Goal: Task Accomplishment & Management: Use online tool/utility

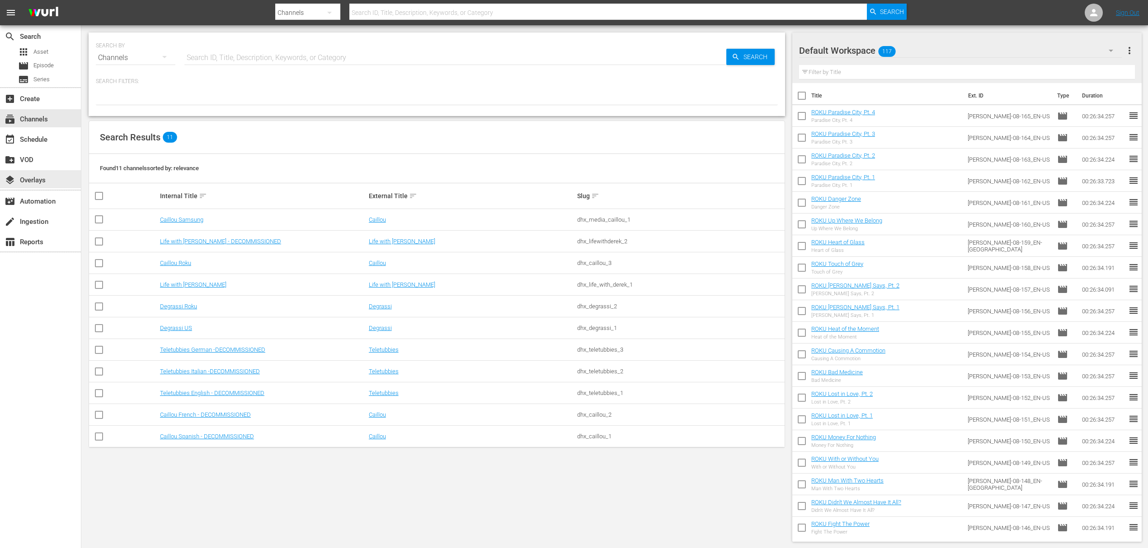
drag, startPoint x: 29, startPoint y: 184, endPoint x: 169, endPoint y: 201, distance: 141.0
click at [29, 183] on div "layers Overlays" at bounding box center [25, 179] width 51 height 8
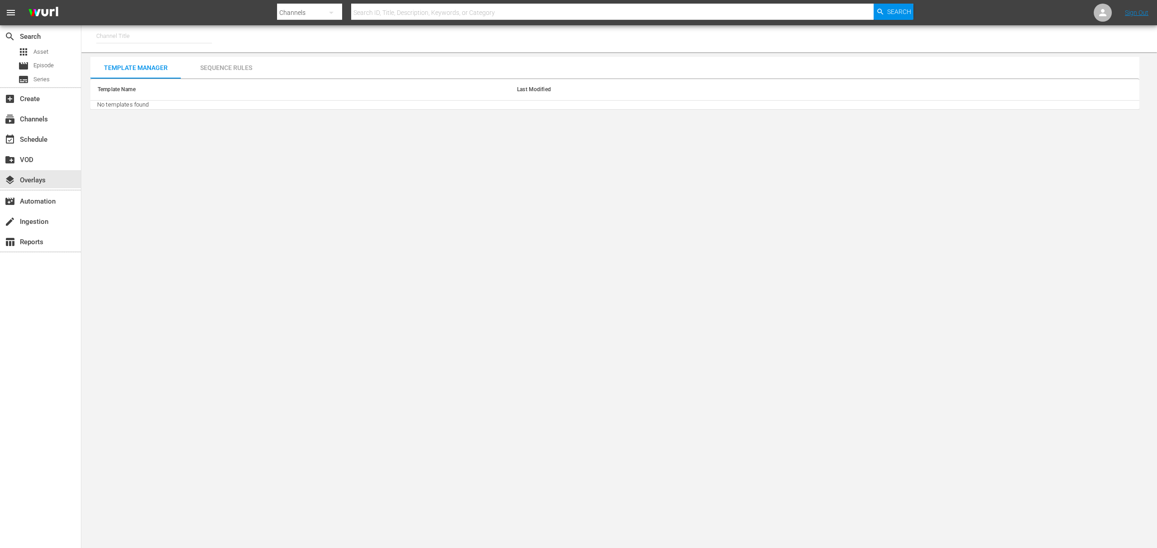
click at [201, 66] on div "Sequence Rules" at bounding box center [226, 68] width 90 height 22
click at [151, 71] on div "Template Manager" at bounding box center [135, 68] width 90 height 22
click at [49, 198] on div "movie_filter Automation" at bounding box center [25, 200] width 51 height 8
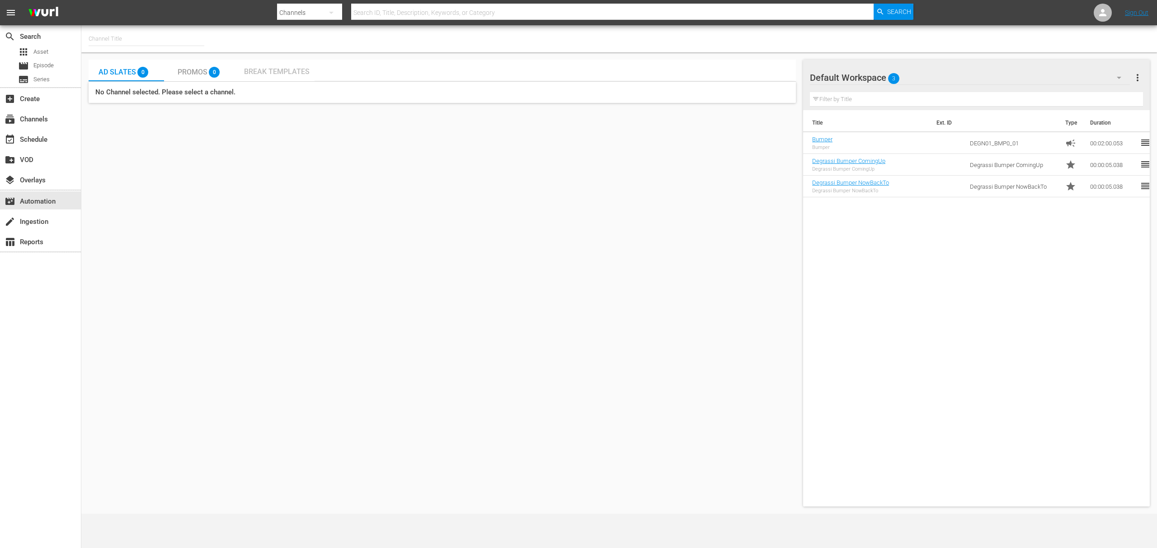
click at [267, 67] on span "Break Templates" at bounding box center [277, 71] width 66 height 9
click at [220, 69] on div "0" at bounding box center [217, 69] width 16 height 16
click at [130, 69] on span "Ad Slates" at bounding box center [116, 72] width 37 height 9
click at [34, 175] on div "layers Overlays" at bounding box center [25, 179] width 51 height 8
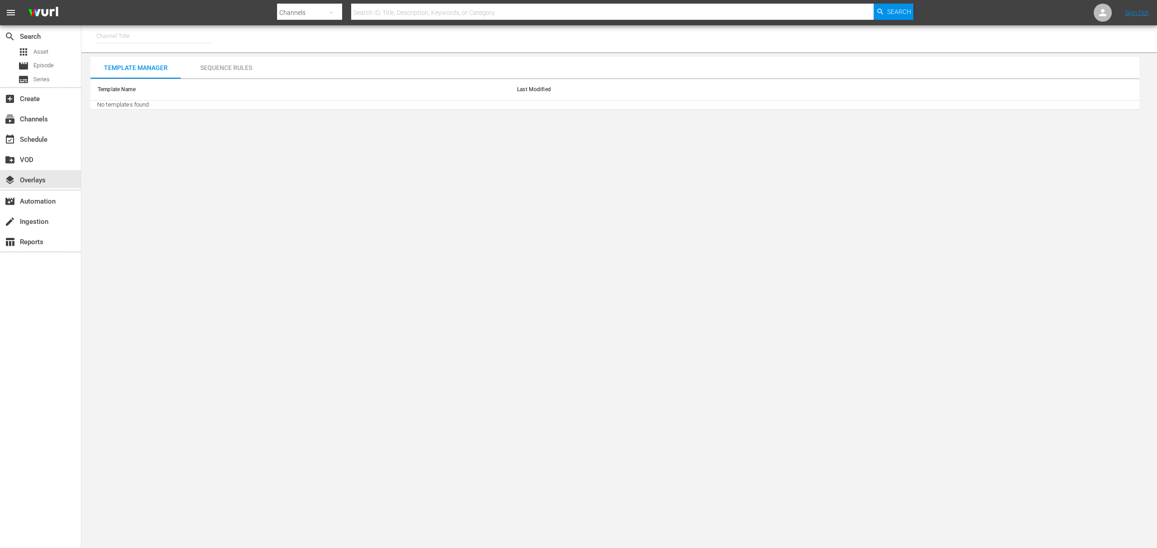
click at [183, 41] on input "text" at bounding box center [154, 36] width 116 height 22
type input "deg"
click at [176, 35] on input "deg" at bounding box center [154, 36] width 116 height 22
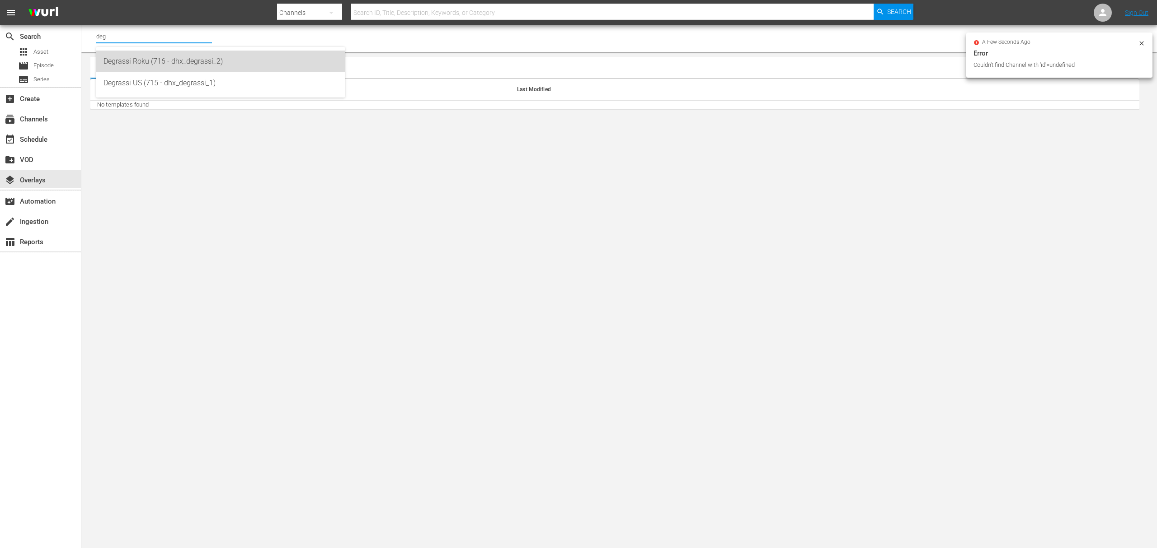
click at [165, 58] on div "Degrassi Roku (716 - dhx_degrassi_2)" at bounding box center [220, 62] width 234 height 22
type input "Degrassi Roku (716 - dhx_degrassi_2)"
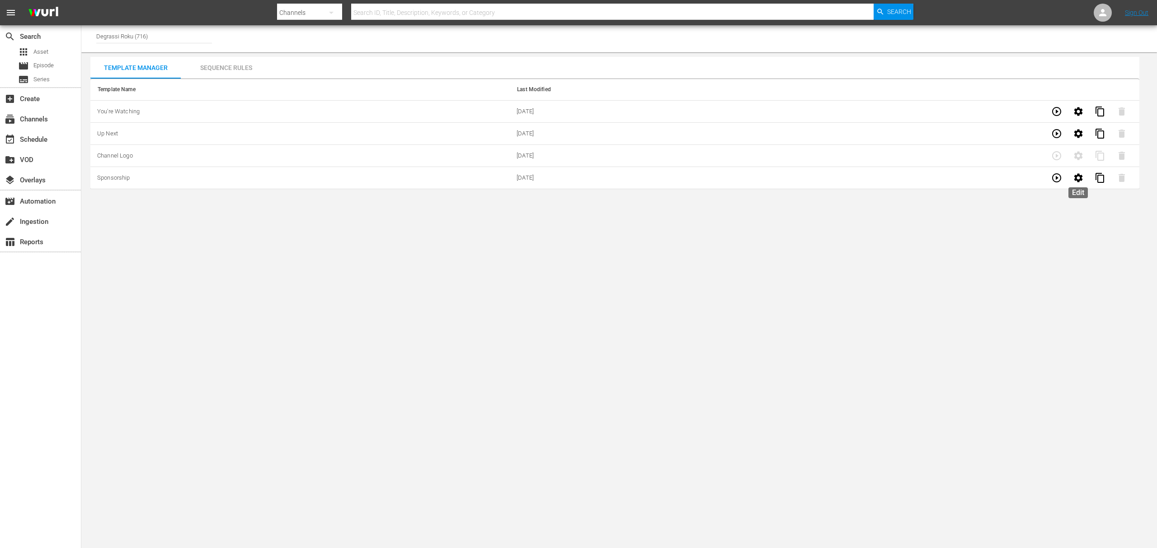
click at [1081, 172] on button "button" at bounding box center [1078, 178] width 22 height 22
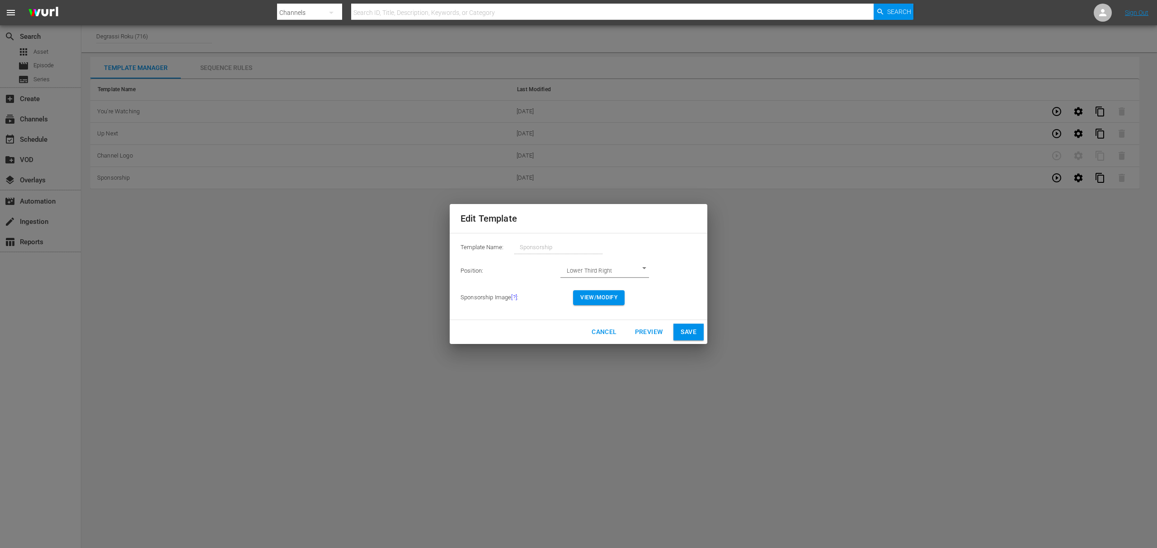
click at [614, 337] on span "Cancel" at bounding box center [603, 332] width 25 height 11
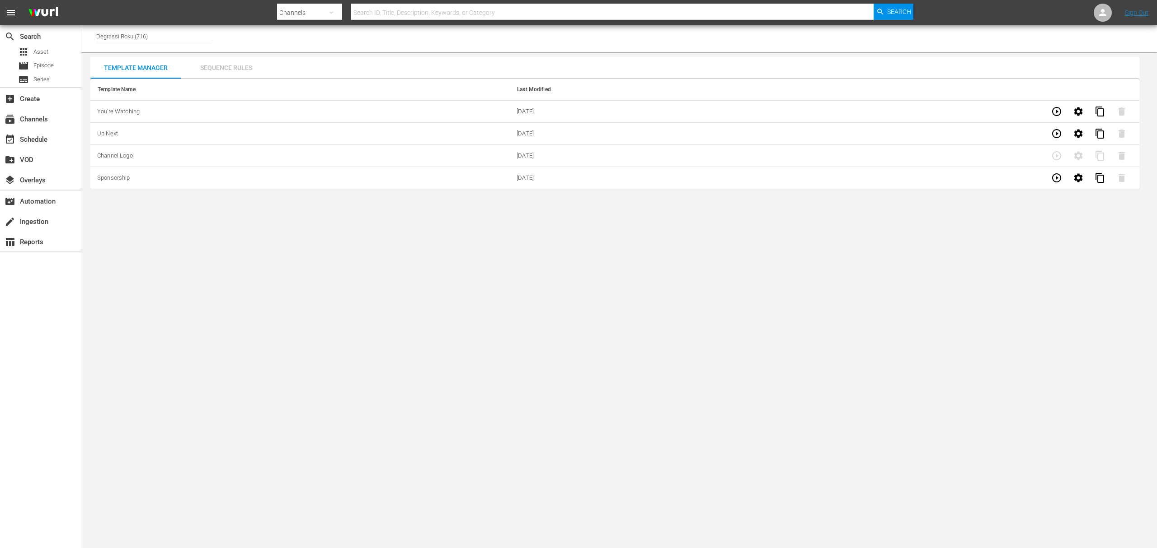
click at [208, 63] on div "Sequence Rules" at bounding box center [226, 68] width 90 height 22
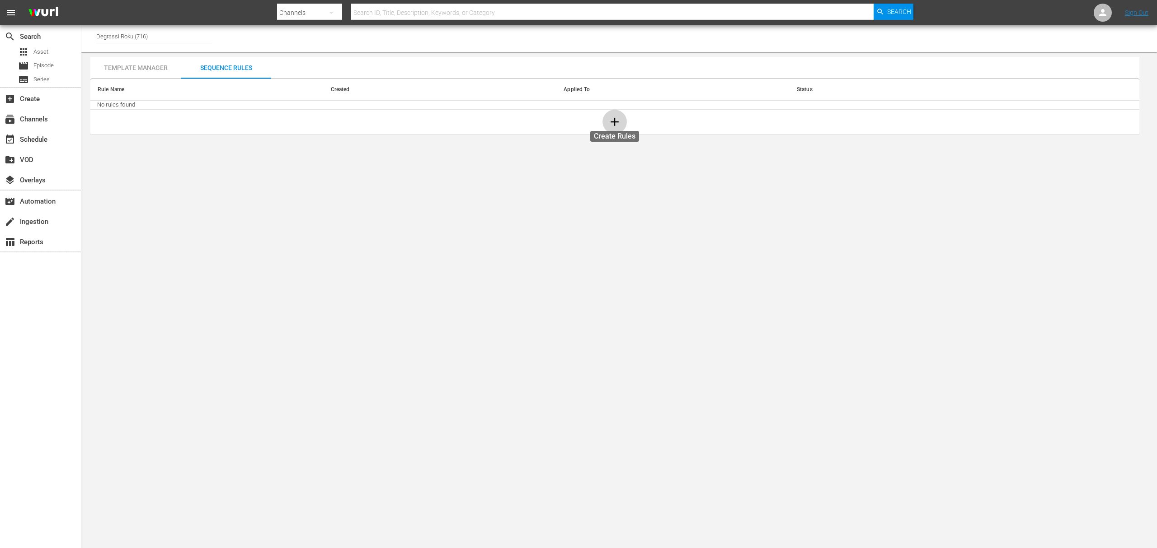
click at [609, 126] on icon "button" at bounding box center [615, 122] width 14 height 14
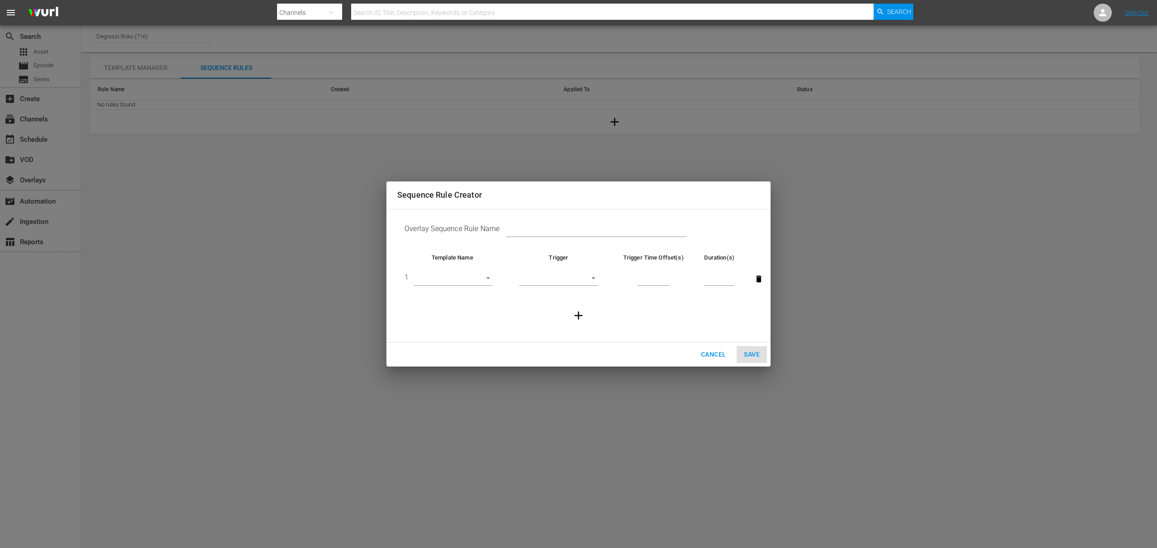
click at [535, 278] on body "menu Search By Channels Search ID, Title, Description, Keywords, or Category Se…" at bounding box center [578, 274] width 1157 height 548
click at [673, 281] on div at bounding box center [578, 274] width 1157 height 548
click at [656, 276] on input "number" at bounding box center [653, 280] width 32 height 14
click at [459, 272] on td "1 ​" at bounding box center [452, 279] width 110 height 34
click at [459, 277] on body "menu Search By Channels Search ID, Title, Description, Keywords, or Category Se…" at bounding box center [578, 274] width 1157 height 548
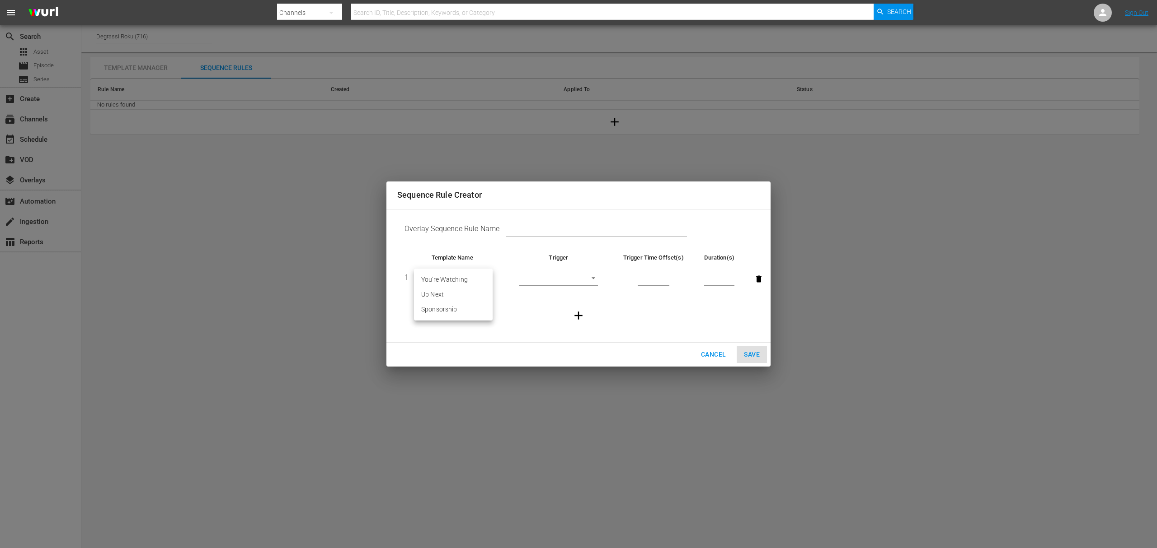
click at [432, 311] on li "Sponsorship" at bounding box center [453, 309] width 79 height 15
type input "21935"
click at [544, 275] on body "menu Search By Channels Search ID, Title, Description, Keywords, or Category Se…" at bounding box center [578, 274] width 1157 height 548
click at [542, 281] on li "Start of Episode" at bounding box center [558, 279] width 79 height 15
type input "START_OF_EPISODE"
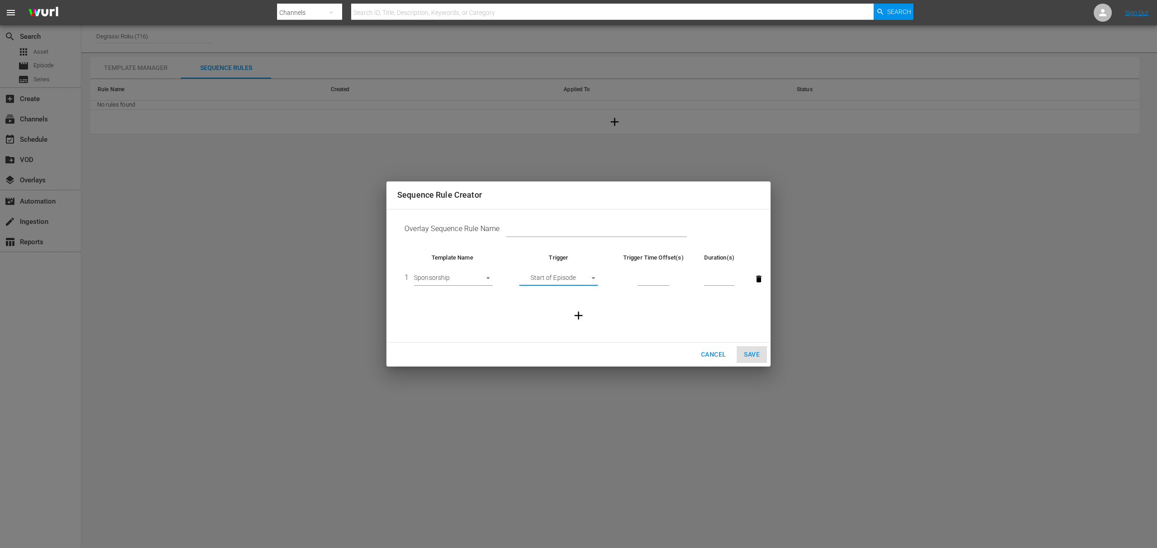
click at [646, 276] on input "number" at bounding box center [653, 280] width 32 height 14
type input "1"
click at [662, 277] on input "1" at bounding box center [653, 280] width 32 height 14
click at [715, 282] on input "number" at bounding box center [719, 280] width 30 height 14
type input "30"
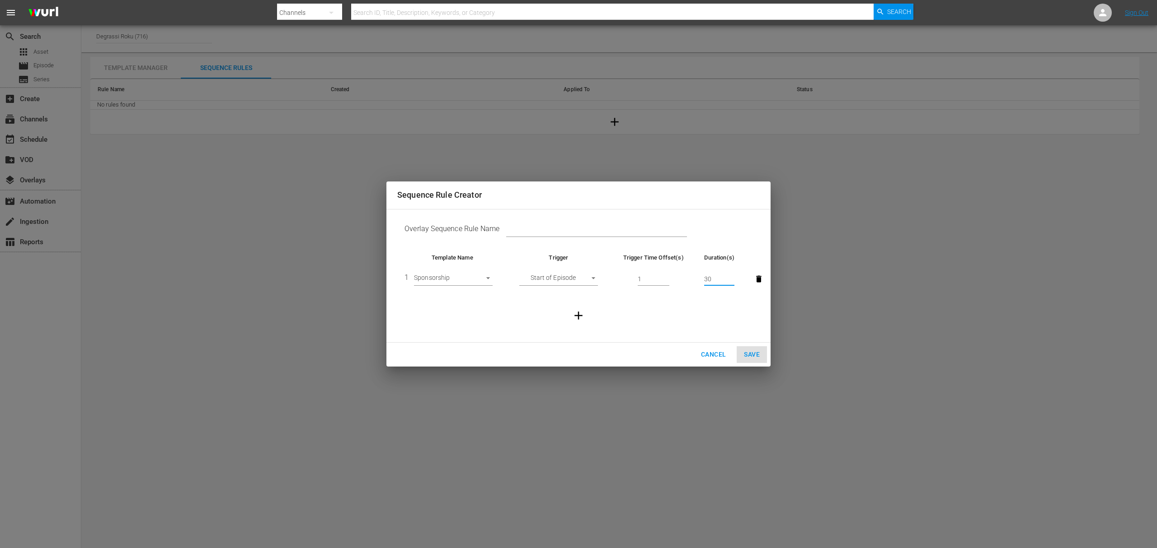
click at [581, 226] on input "text" at bounding box center [596, 231] width 181 height 14
type input "TEST"
click at [458, 271] on td "1 Sponsorship 21935" at bounding box center [452, 279] width 110 height 34
click at [458, 279] on body "menu Search By Channels Search ID, Title, Description, Keywords, or Category Se…" at bounding box center [578, 274] width 1157 height 548
click at [431, 263] on li "Up Next" at bounding box center [453, 265] width 79 height 15
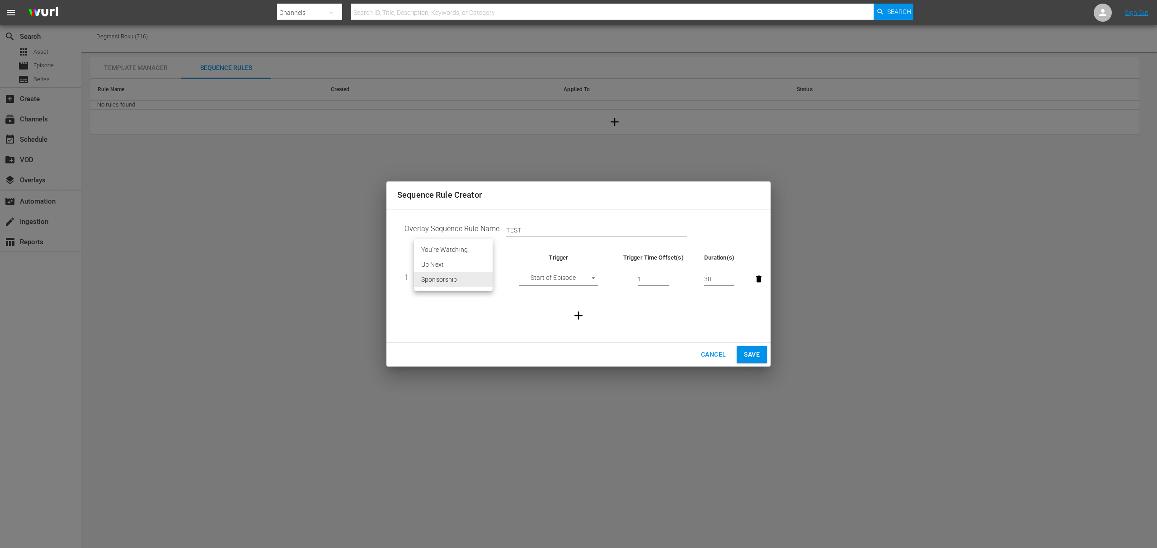
type input "21934"
click at [598, 226] on input "TEST" at bounding box center [596, 231] width 181 height 14
click at [761, 356] on button "Save" at bounding box center [751, 355] width 30 height 17
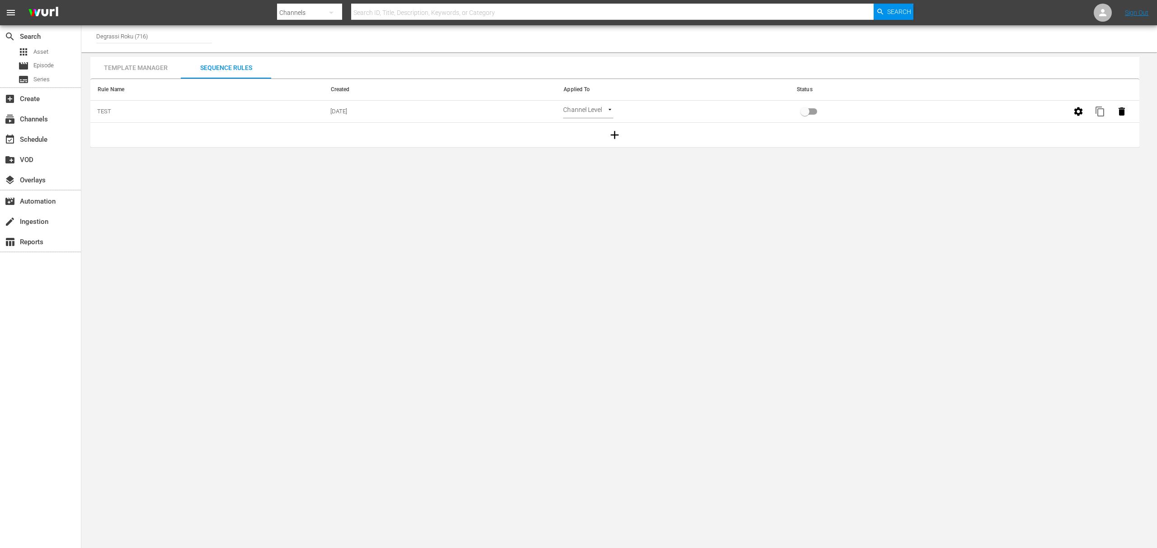
click at [347, 118] on td "09/19/2025" at bounding box center [439, 112] width 233 height 22
click at [568, 107] on body "menu Search By Channels Search ID, Title, Description, Keywords, or Category Se…" at bounding box center [578, 274] width 1157 height 548
click at [571, 125] on li "Select Date" at bounding box center [590, 126] width 54 height 15
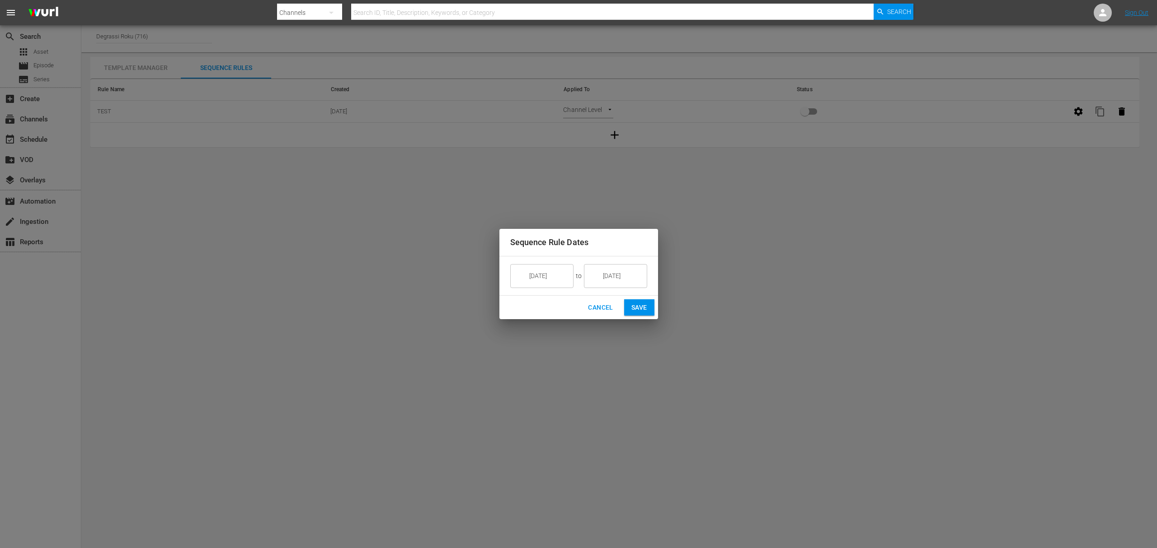
drag, startPoint x: 597, startPoint y: 304, endPoint x: 603, endPoint y: 304, distance: 5.4
click at [598, 304] on span "Cancel" at bounding box center [600, 307] width 25 height 11
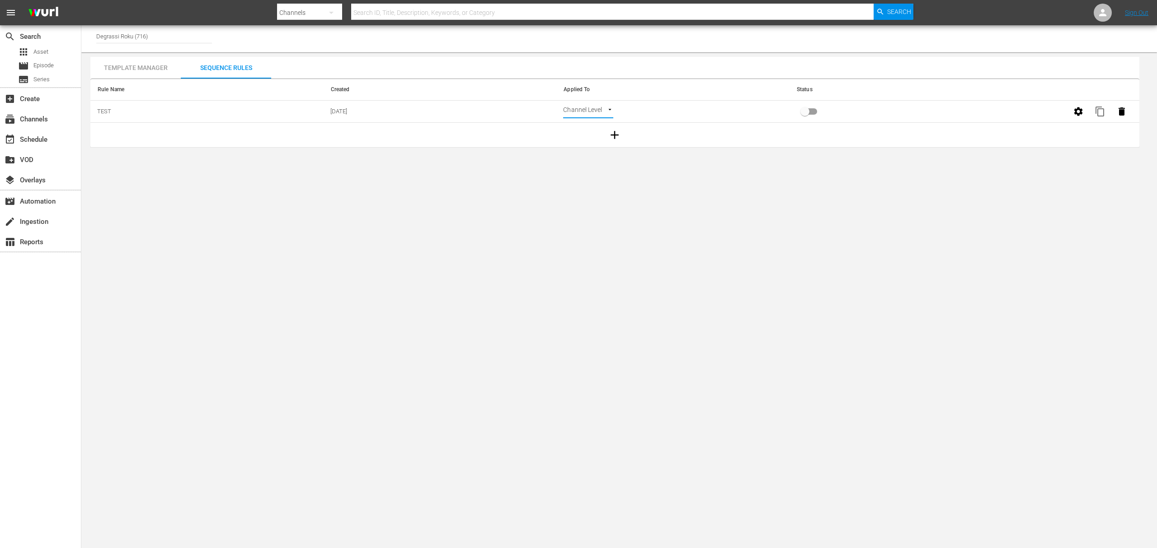
click at [662, 221] on body "menu Search By Channels Search ID, Title, Description, Keywords, or Category Se…" at bounding box center [578, 274] width 1157 height 548
